Goal: Task Accomplishment & Management: Manage account settings

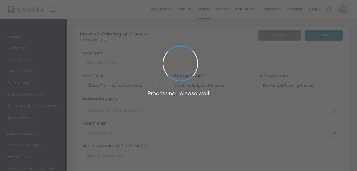
type input "Mandala Painting on Canvas"
type textarea "Enjoy a relaxing evening painting a colorful mandala on a 6" x 6" canvas. Your …"
type input "Register Now"
type input "Skyline Brewery (Skyline)"
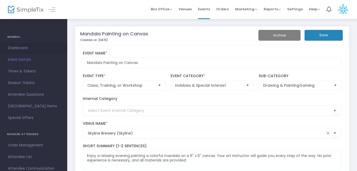
click at [24, 48] on span "Dashboard" at bounding box center [33, 48] width 51 height 7
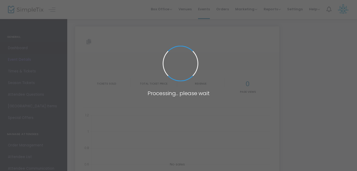
type input "https://www.simpletix.com/e/mandala-painting-on-canvas-tickets-230887"
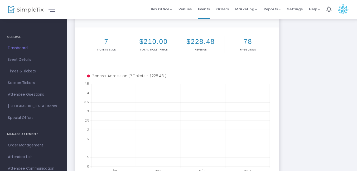
scroll to position [62, 0]
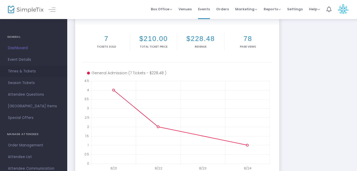
click at [13, 73] on span "Times & Tickets" at bounding box center [33, 71] width 51 height 7
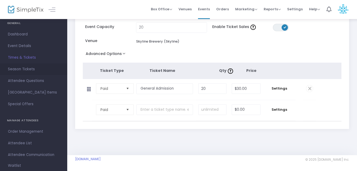
scroll to position [13, 0]
click at [17, 45] on span "Event Details" at bounding box center [33, 46] width 51 height 7
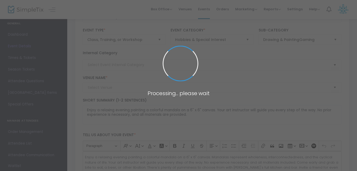
type input "Skyline Brewery (Skyline)"
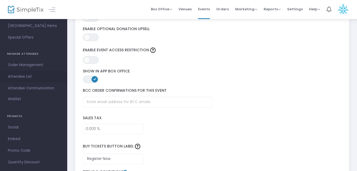
scroll to position [86, 0]
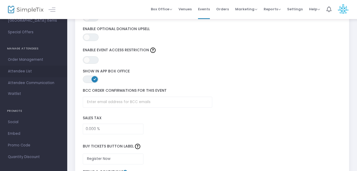
click at [20, 70] on span "Attendee List" at bounding box center [33, 71] width 51 height 7
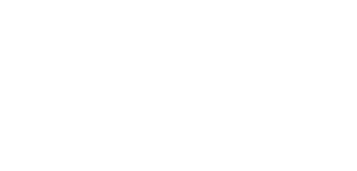
type input "Skyline Brewery (Skyline)"
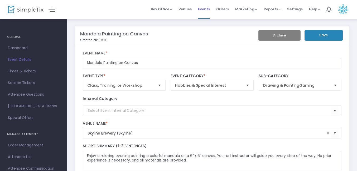
click at [204, 10] on span "Events" at bounding box center [204, 8] width 12 height 13
